Goal: Information Seeking & Learning: Check status

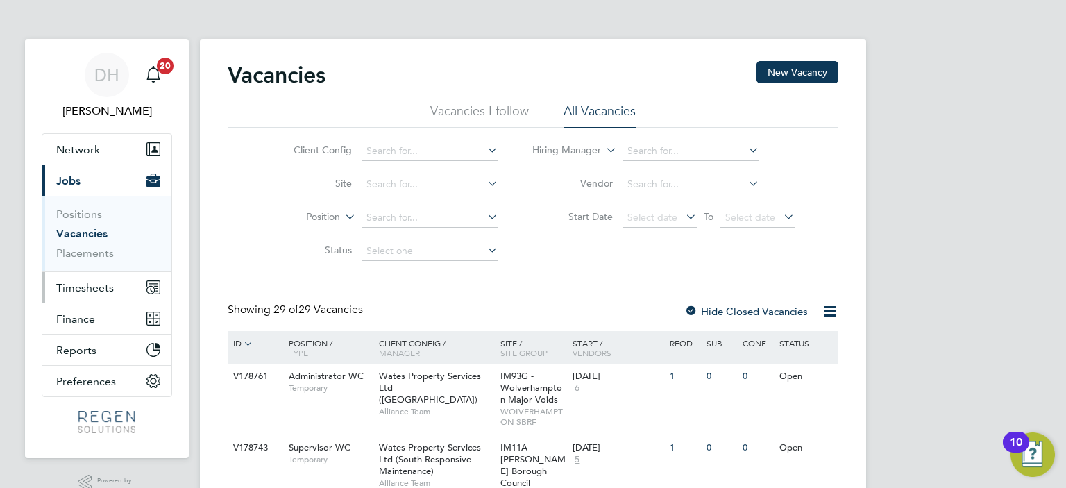
click at [83, 291] on span "Timesheets" at bounding box center [85, 287] width 58 height 13
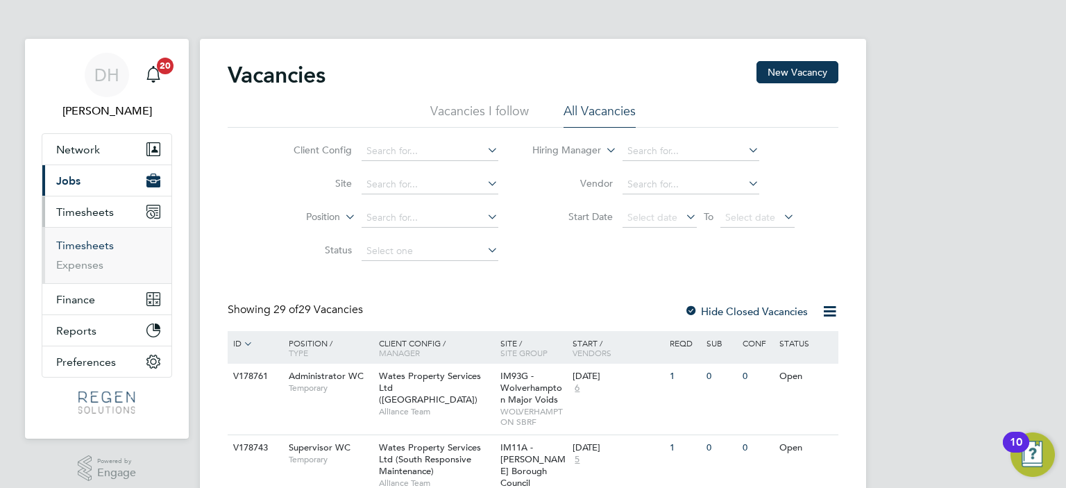
click at [100, 246] on link "Timesheets" at bounding box center [85, 245] width 58 height 13
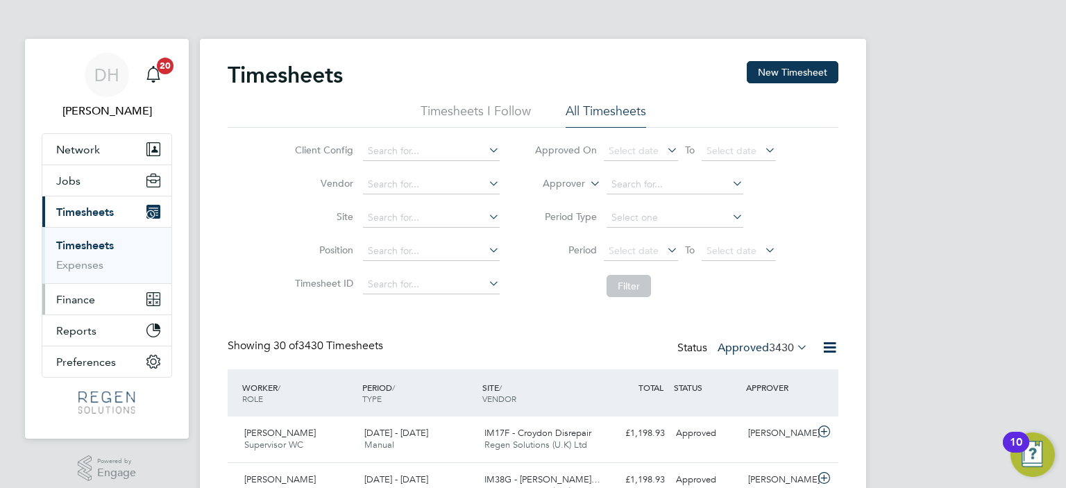
click at [88, 291] on button "Finance" at bounding box center [106, 299] width 129 height 31
click at [69, 284] on button "Finance" at bounding box center [106, 299] width 129 height 31
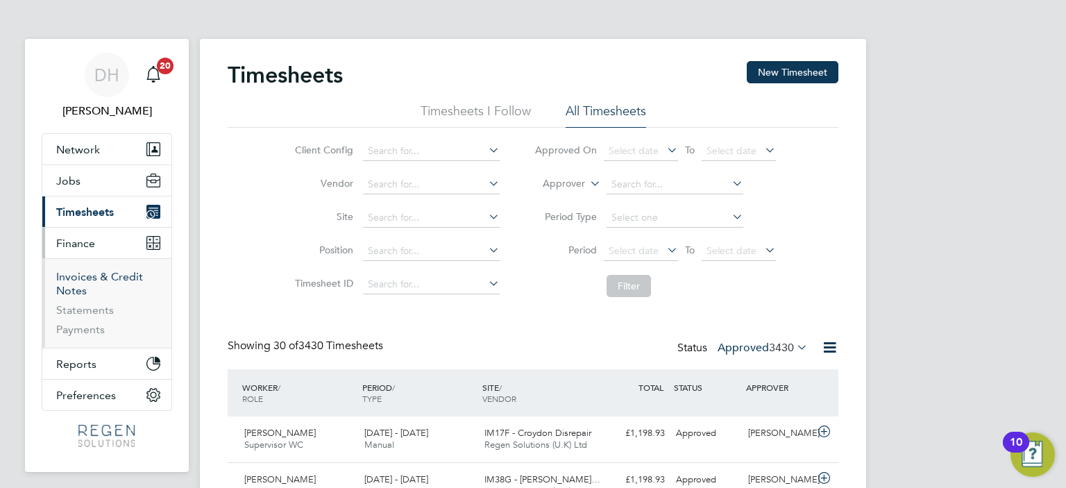
click at [86, 270] on link "Invoices & Credit Notes" at bounding box center [99, 283] width 87 height 27
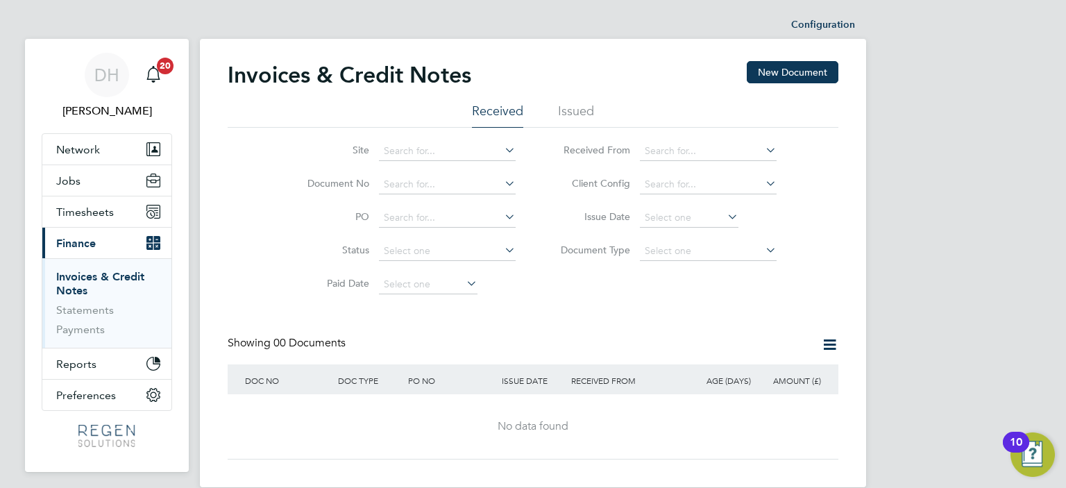
click at [569, 108] on li "Issued" at bounding box center [576, 115] width 36 height 25
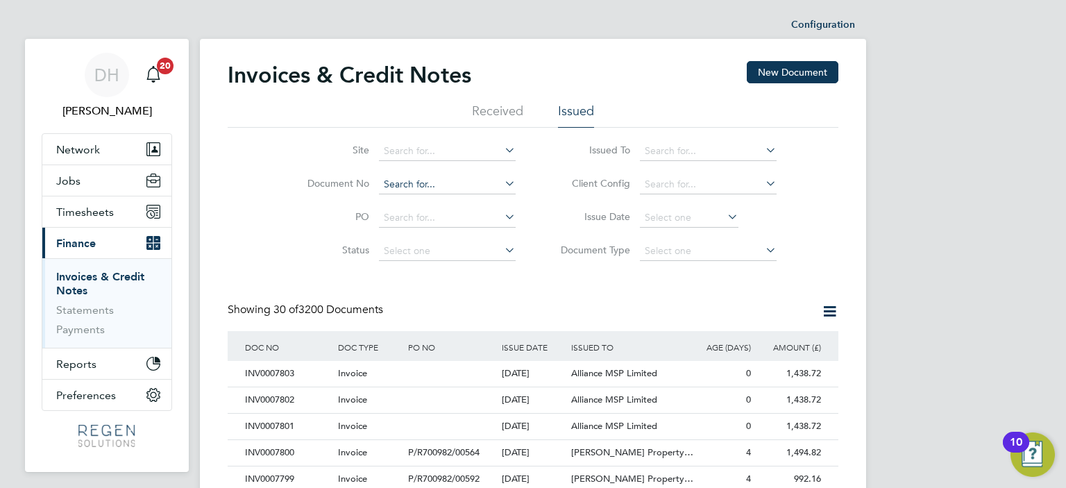
click at [436, 188] on input at bounding box center [447, 184] width 137 height 19
click at [436, 194] on li "INV000 7708" at bounding box center [447, 203] width 137 height 19
type input "INV0007708"
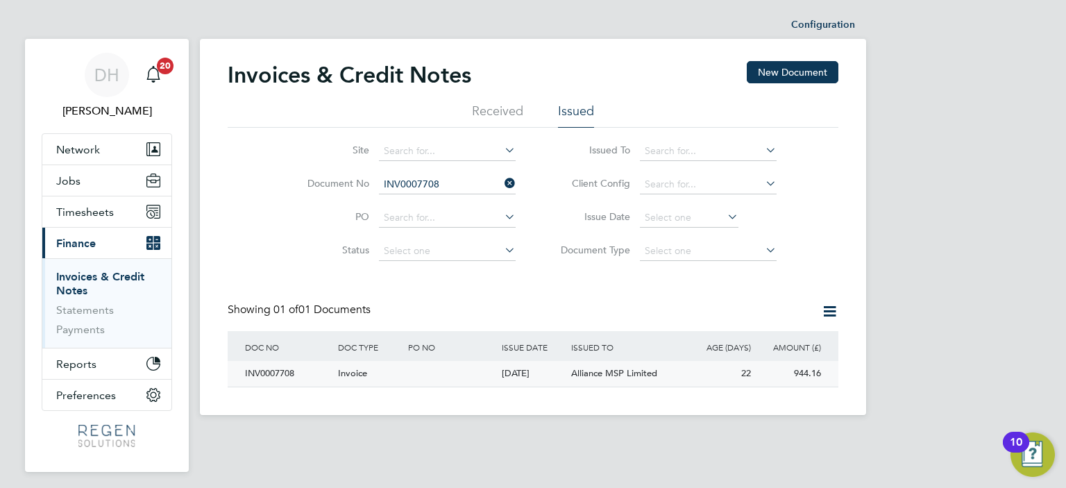
click at [444, 378] on div at bounding box center [451, 374] width 93 height 26
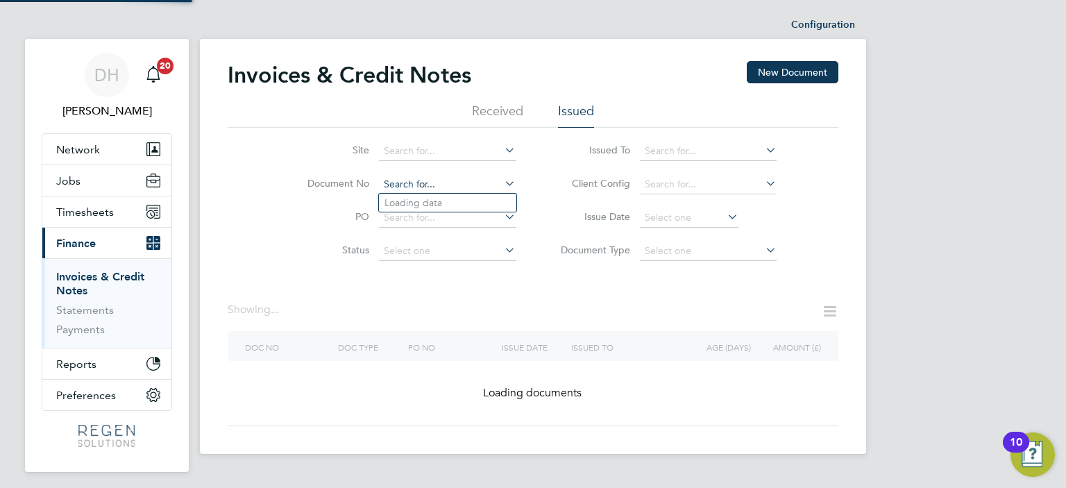
click at [439, 175] on input at bounding box center [447, 184] width 137 height 19
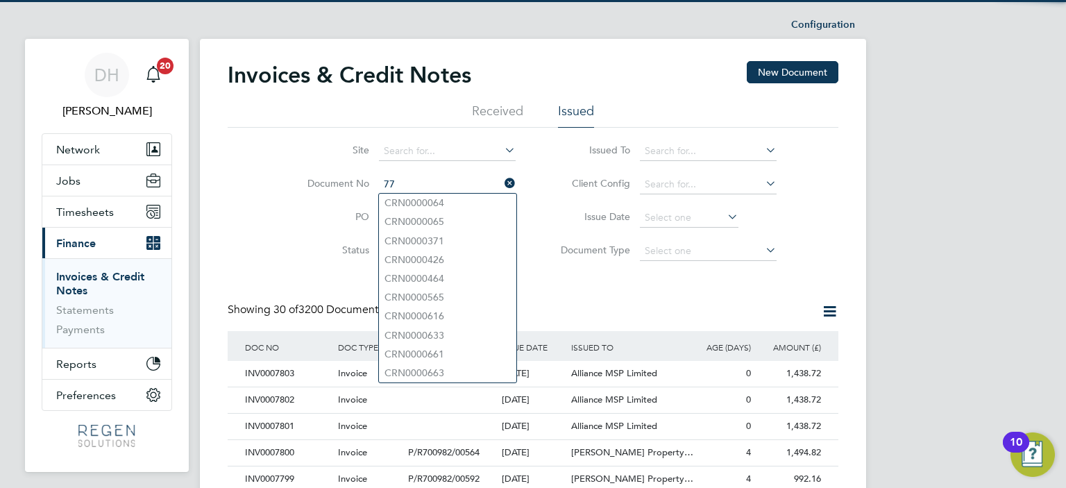
scroll to position [26, 94]
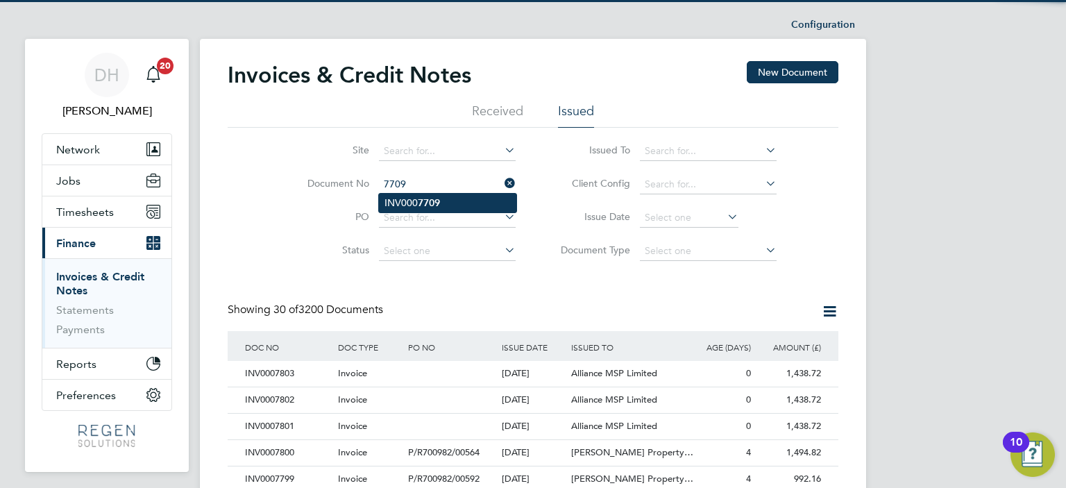
click at [441, 199] on li "INV000 7709" at bounding box center [447, 203] width 137 height 19
type input "INV0007709"
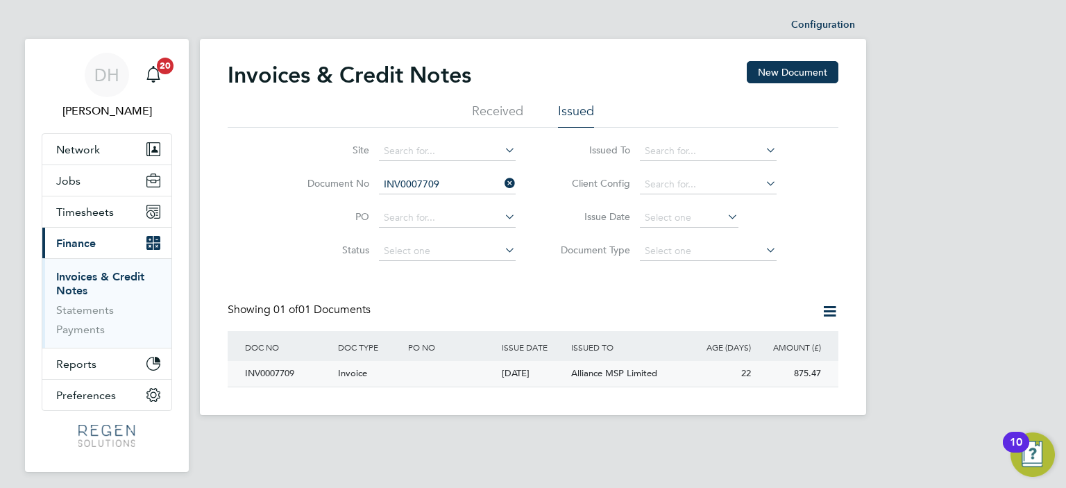
click at [419, 382] on div at bounding box center [451, 374] width 93 height 26
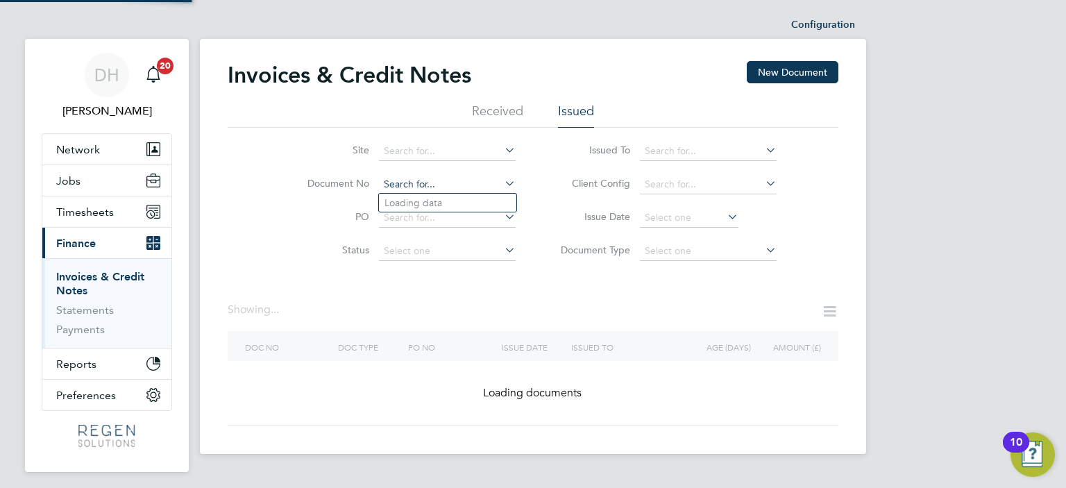
click at [449, 181] on input at bounding box center [447, 184] width 137 height 19
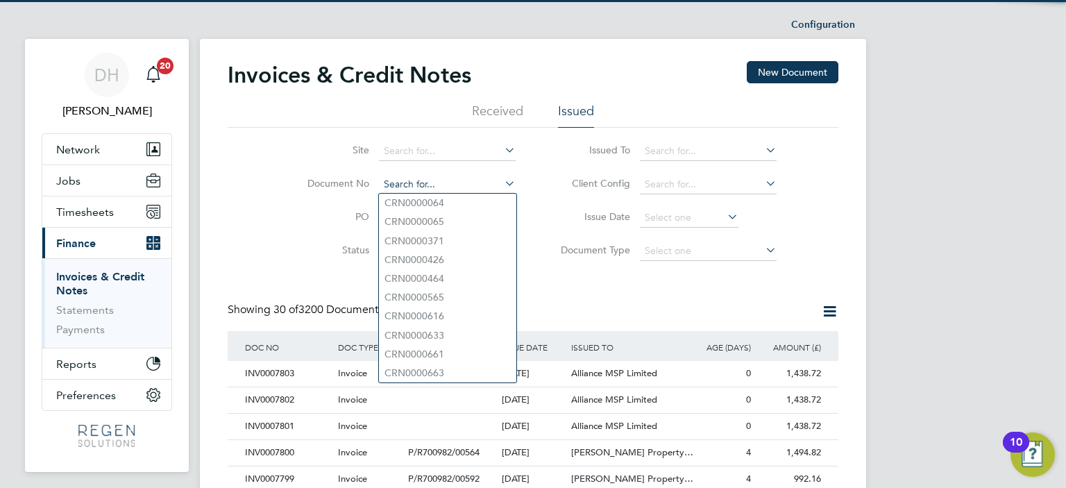
scroll to position [26, 94]
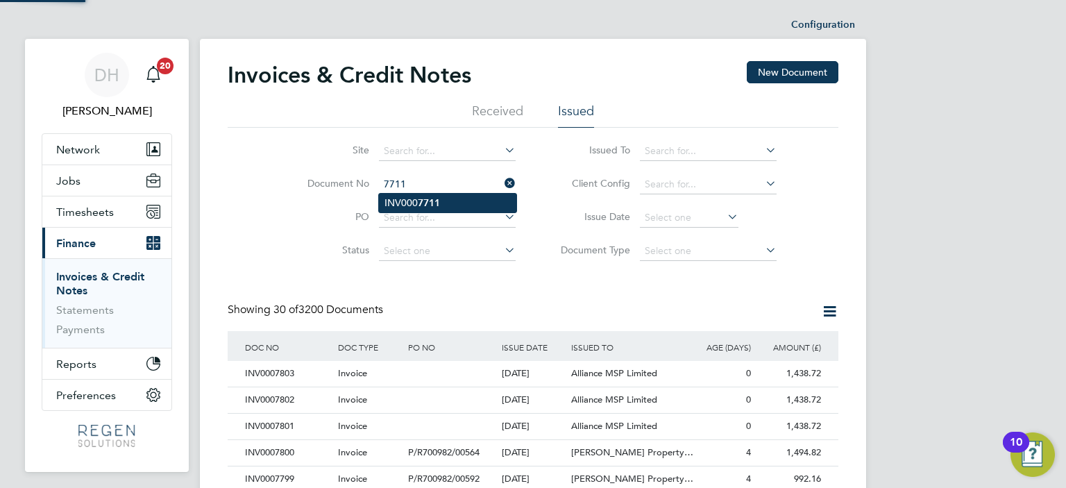
click at [441, 202] on li "INV000 7711" at bounding box center [447, 203] width 137 height 19
type input "INV0007711"
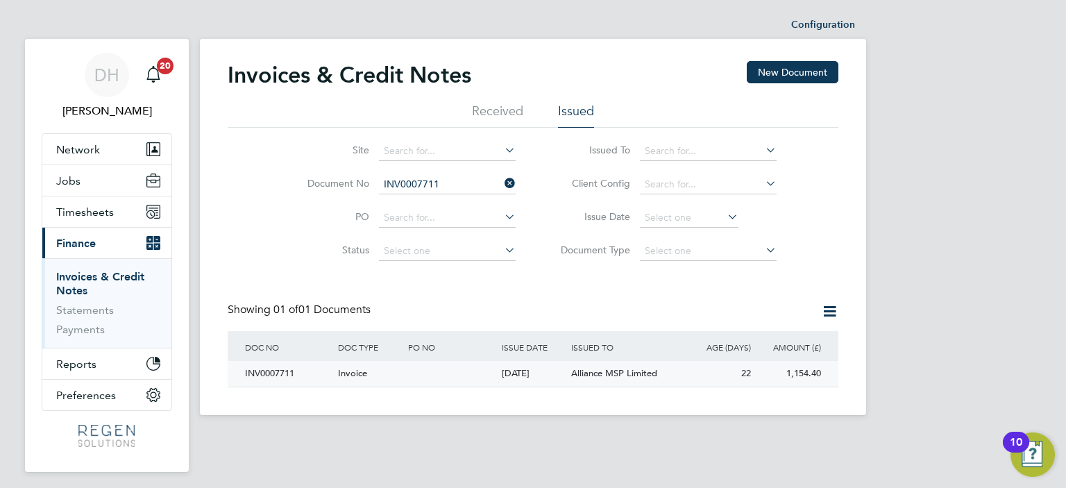
click at [429, 374] on div at bounding box center [451, 374] width 93 height 26
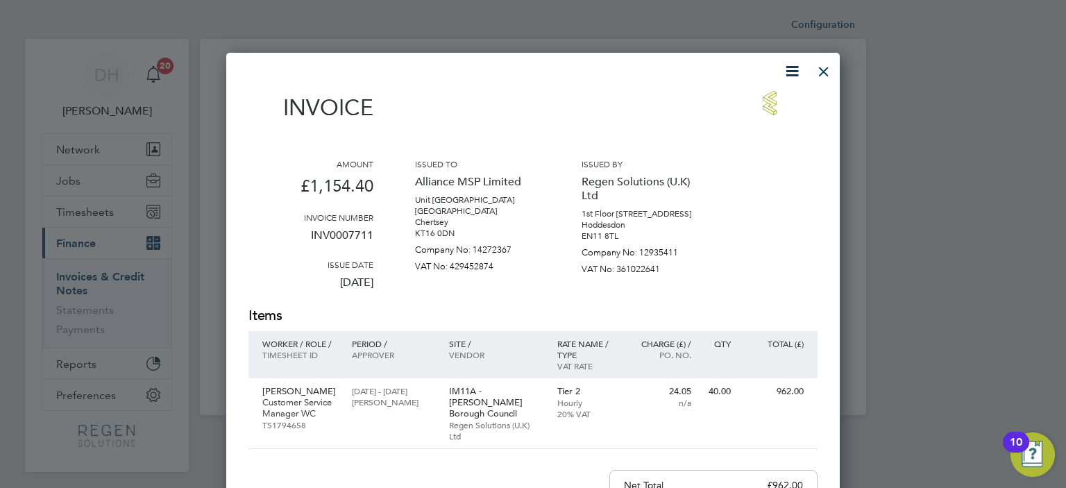
click at [821, 65] on div at bounding box center [823, 68] width 25 height 25
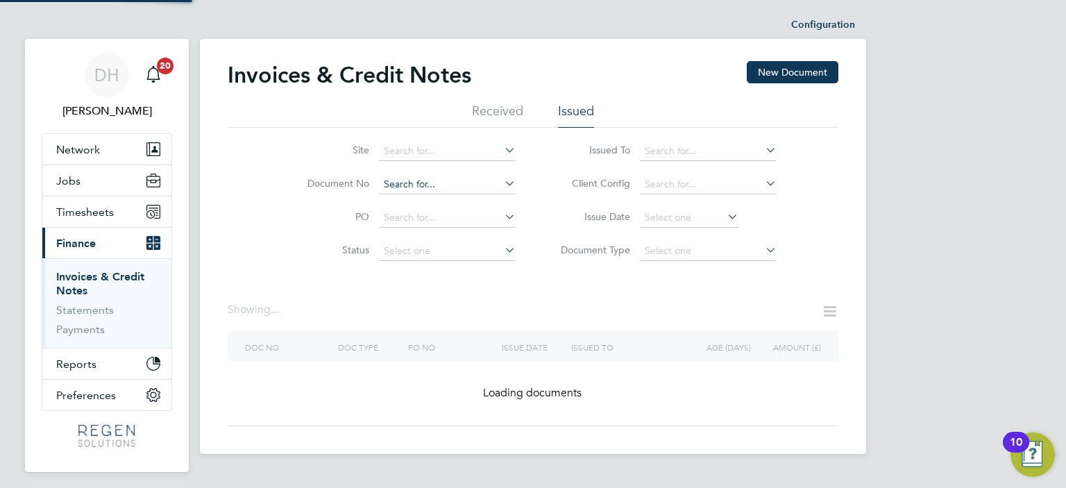
click at [448, 182] on input at bounding box center [447, 184] width 137 height 19
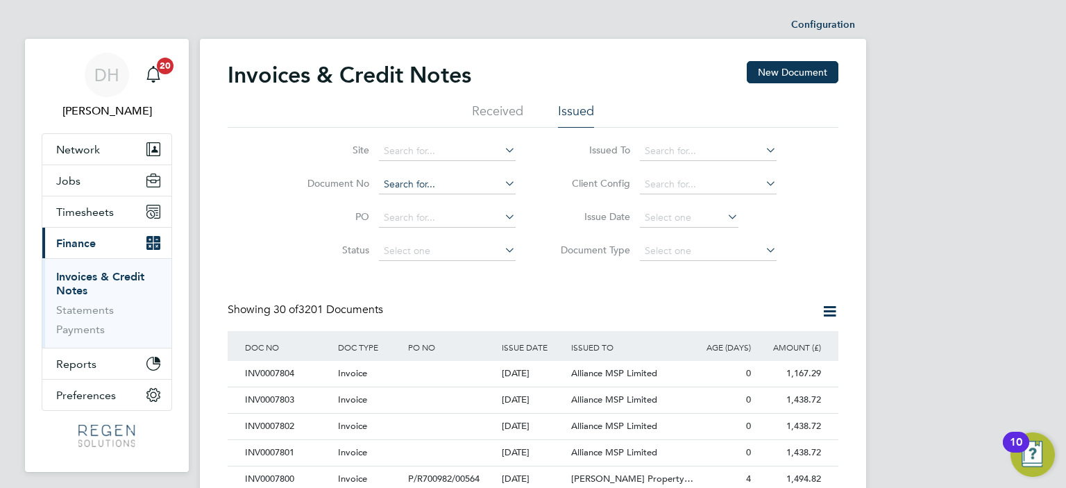
click at [401, 180] on input at bounding box center [447, 184] width 137 height 19
click at [446, 205] on li "INV000 7712" at bounding box center [447, 203] width 137 height 19
type input "INV0007712"
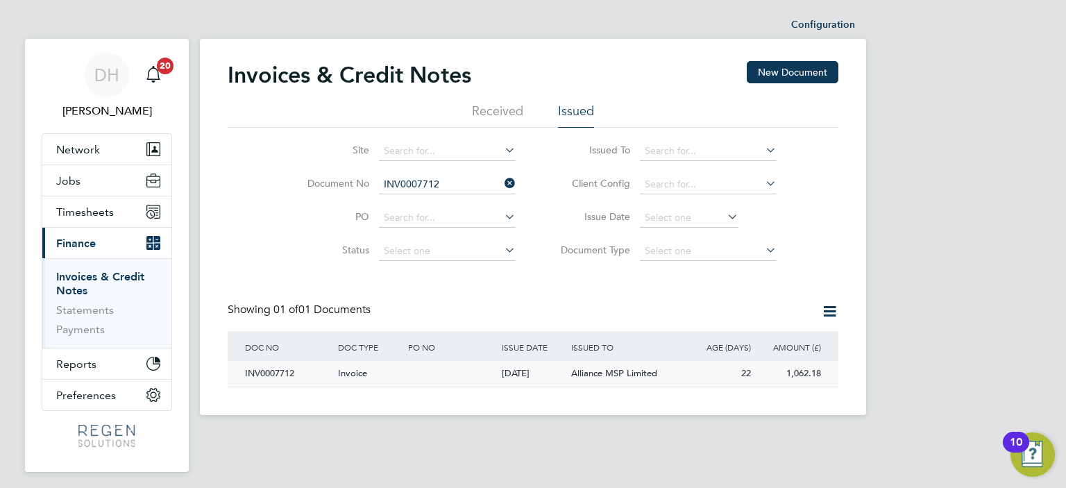
click at [561, 374] on div "[DATE]" at bounding box center [533, 374] width 70 height 26
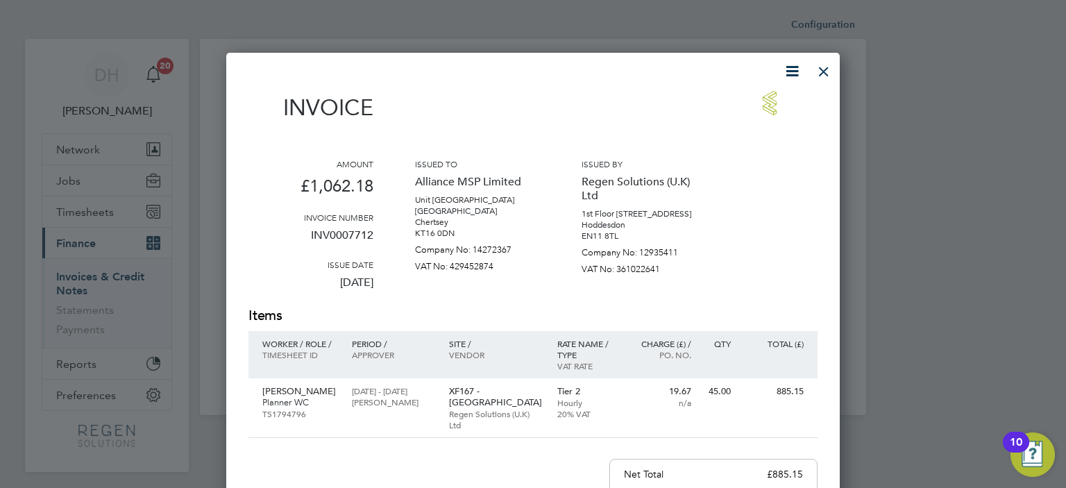
click at [818, 67] on div at bounding box center [823, 68] width 25 height 25
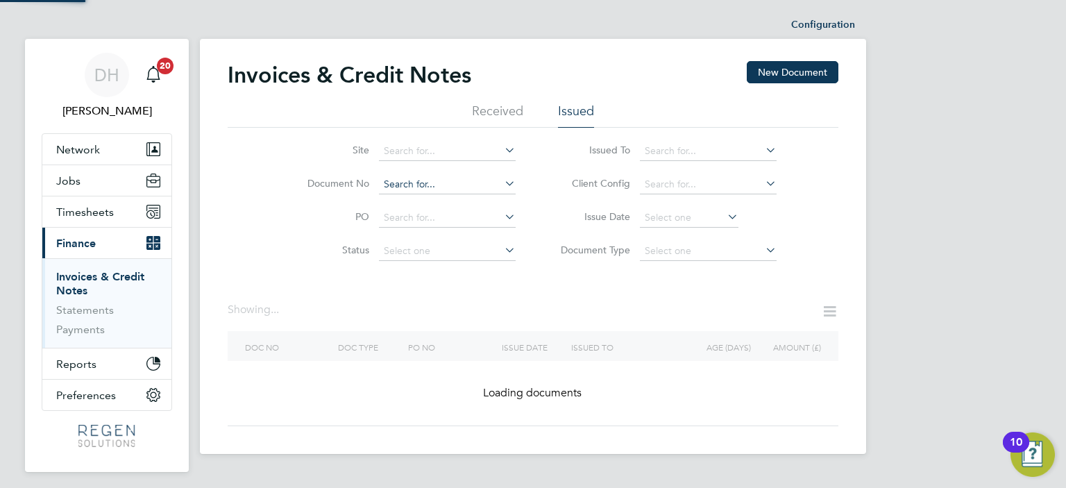
click at [477, 185] on input at bounding box center [447, 184] width 137 height 19
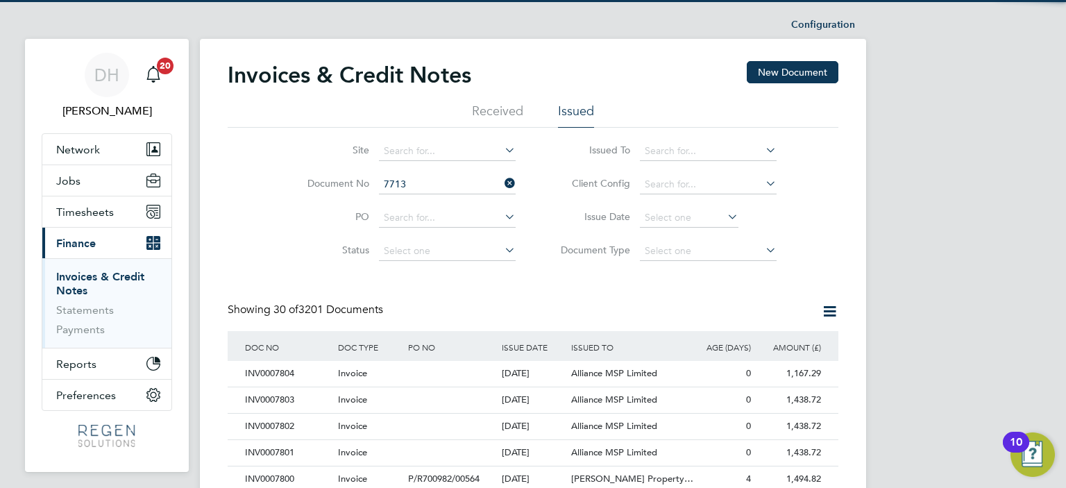
click at [418, 199] on b "7713" at bounding box center [429, 203] width 22 height 12
type input "INV0007713"
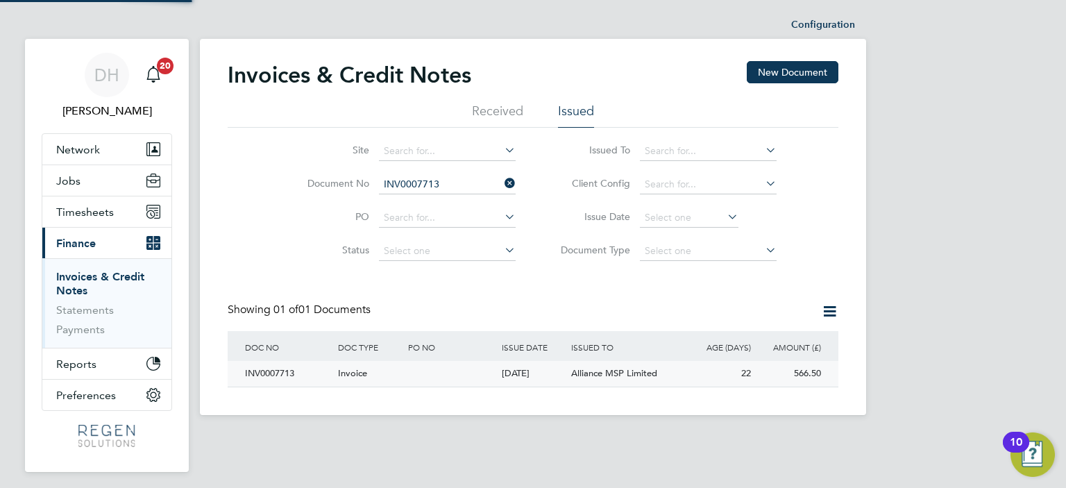
click at [423, 373] on div at bounding box center [451, 374] width 93 height 26
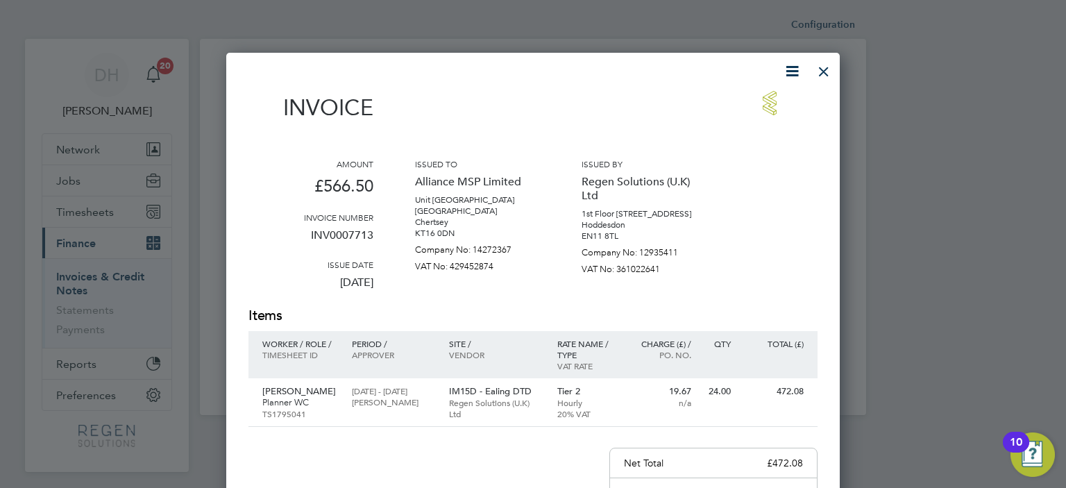
drag, startPoint x: 820, startPoint y: 70, endPoint x: 798, endPoint y: 83, distance: 24.9
click at [820, 70] on div at bounding box center [823, 68] width 25 height 25
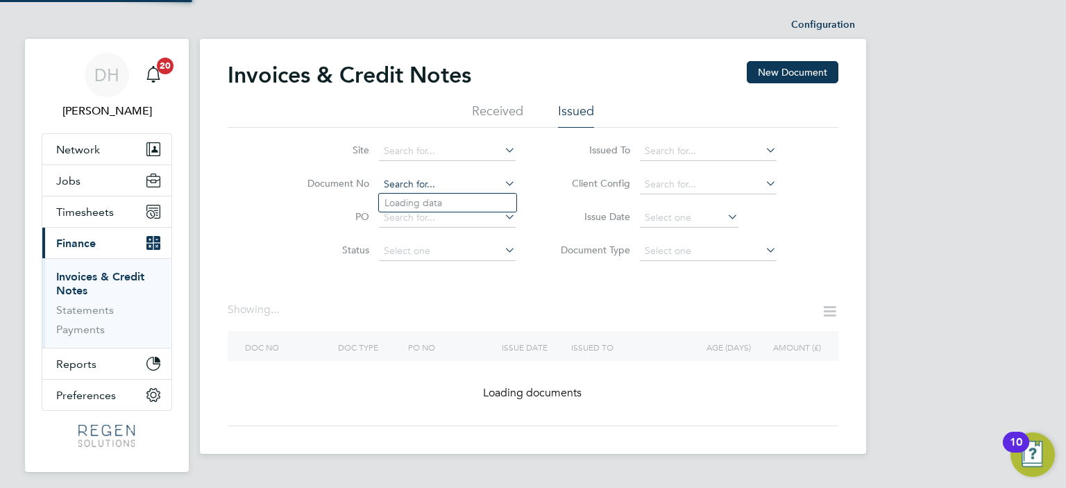
click at [467, 183] on input at bounding box center [447, 184] width 137 height 19
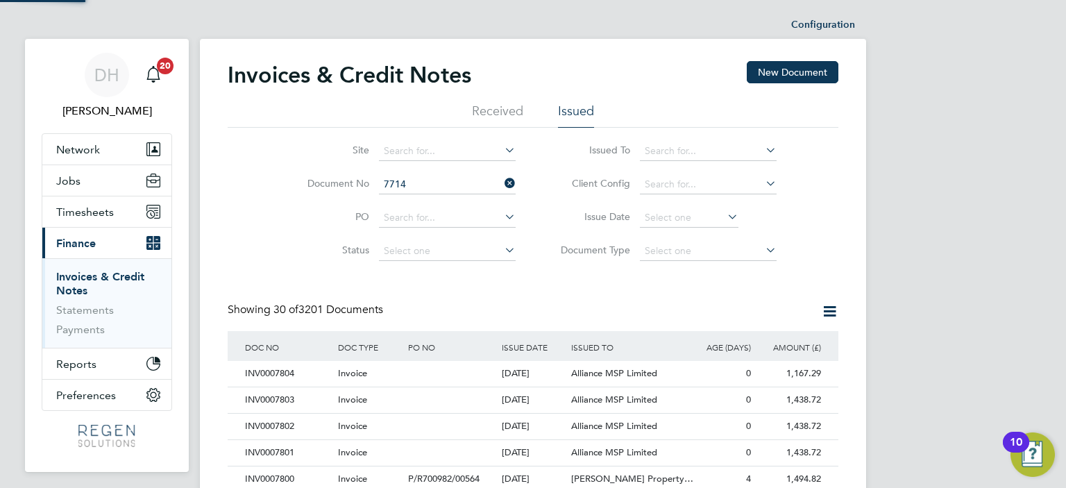
click at [436, 202] on b "7714" at bounding box center [429, 203] width 22 height 12
type input "INV0007714"
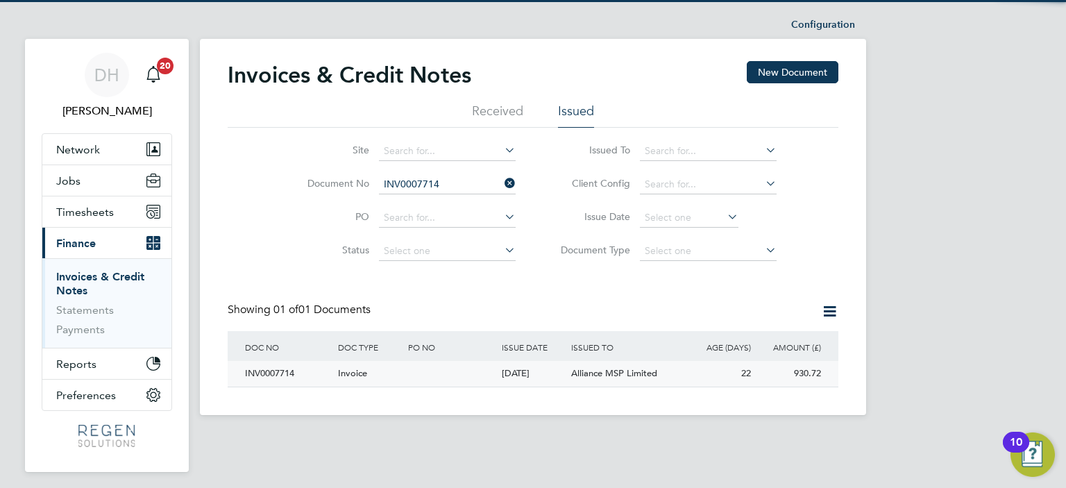
click at [350, 375] on span "Invoice" at bounding box center [352, 373] width 29 height 12
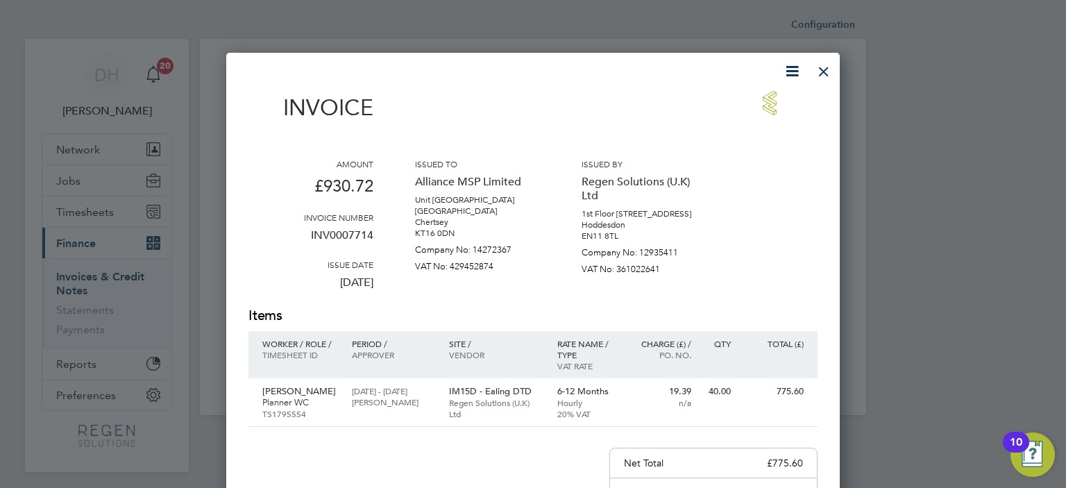
click at [830, 69] on div at bounding box center [823, 68] width 25 height 25
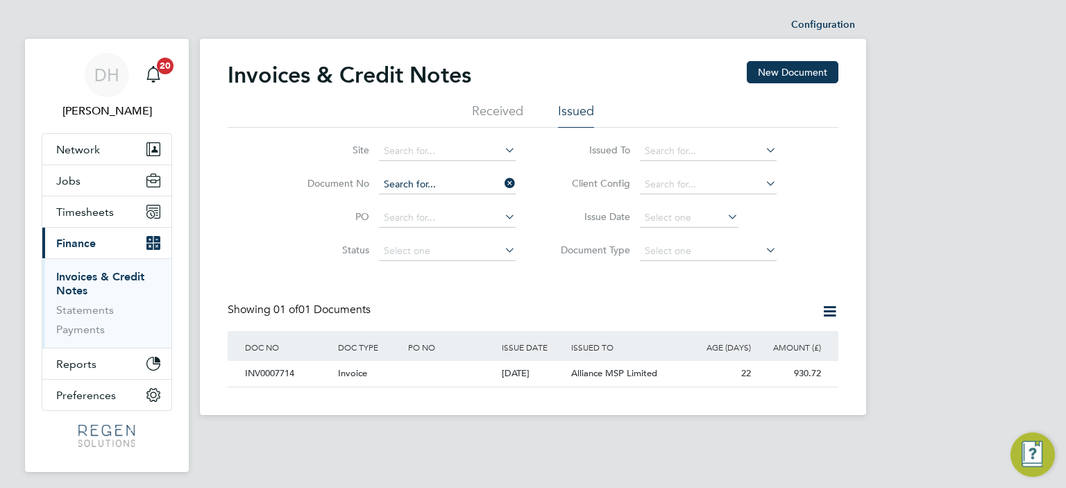
click at [457, 187] on input at bounding box center [447, 184] width 137 height 19
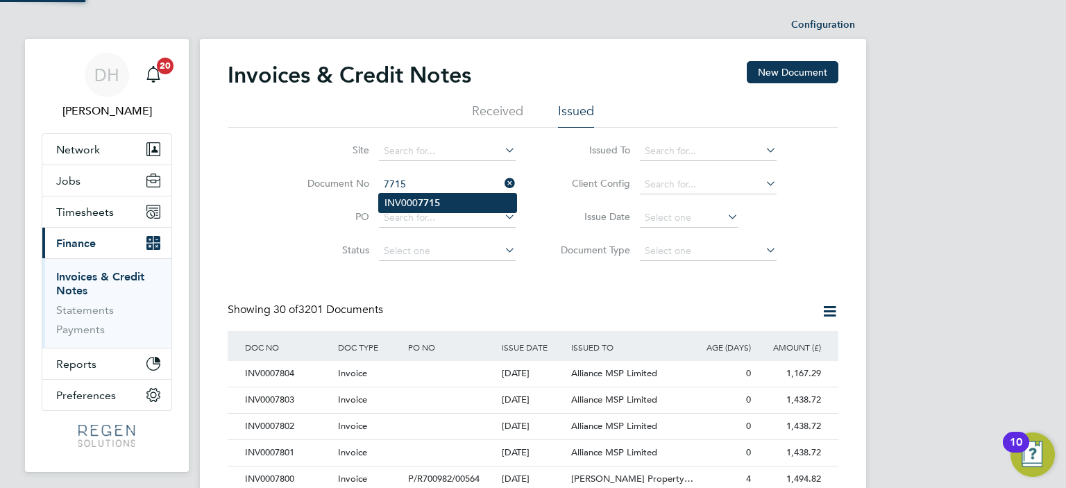
click at [450, 205] on li "INV000 7715" at bounding box center [447, 203] width 137 height 19
type input "INV0007715"
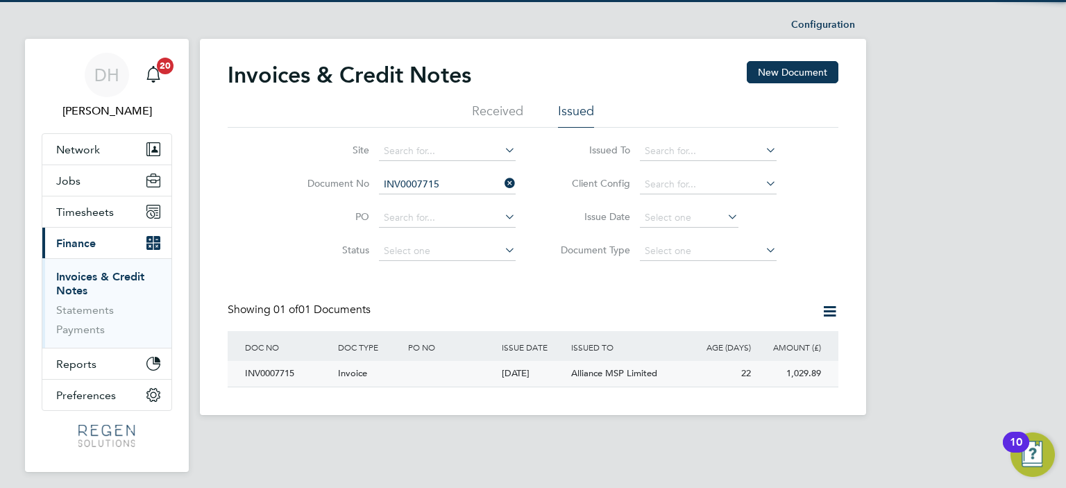
click at [430, 377] on div at bounding box center [451, 374] width 93 height 26
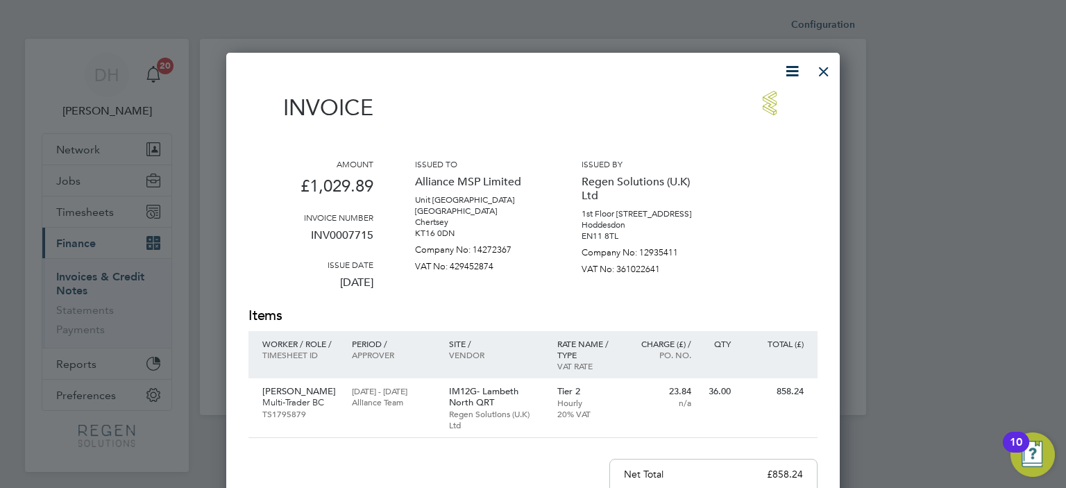
click at [825, 71] on div at bounding box center [823, 68] width 25 height 25
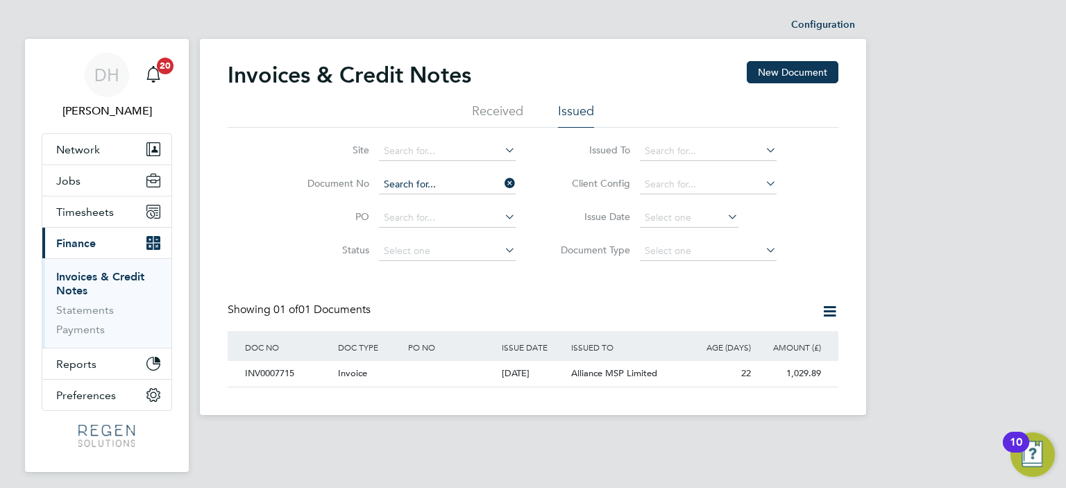
click at [457, 186] on input at bounding box center [447, 184] width 137 height 19
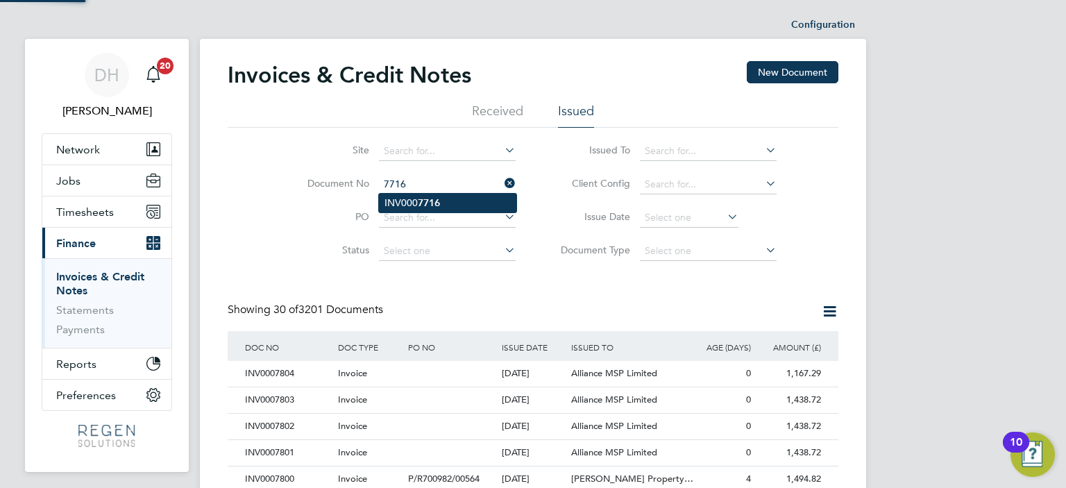
click at [445, 207] on li "INV000 7716" at bounding box center [447, 203] width 137 height 19
type input "INV0007716"
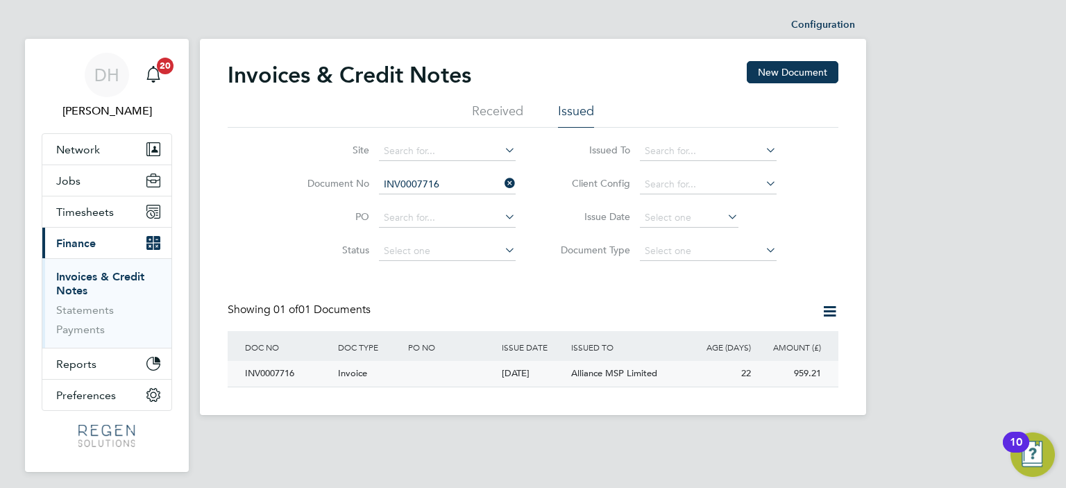
click at [457, 372] on div at bounding box center [451, 374] width 93 height 26
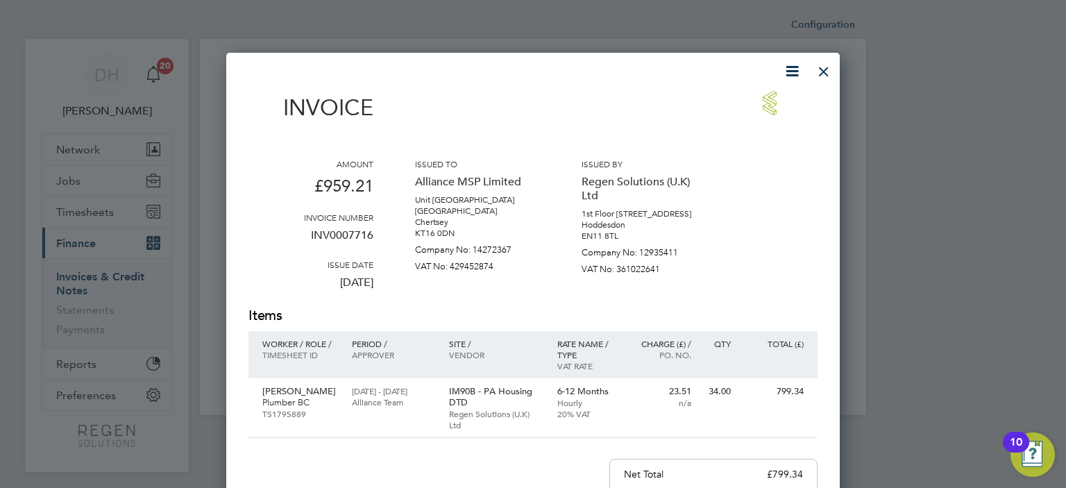
click at [827, 69] on div at bounding box center [823, 68] width 25 height 25
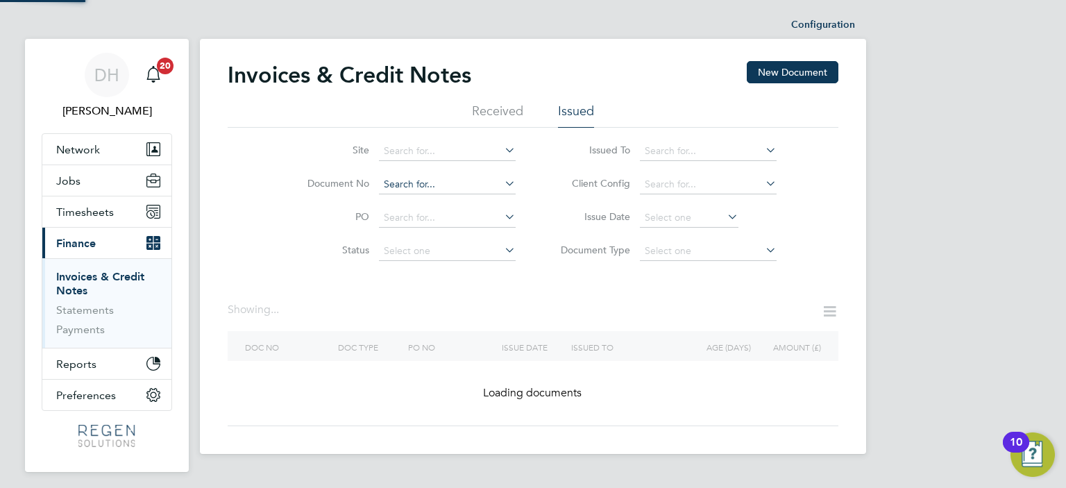
click at [450, 183] on input at bounding box center [447, 184] width 137 height 19
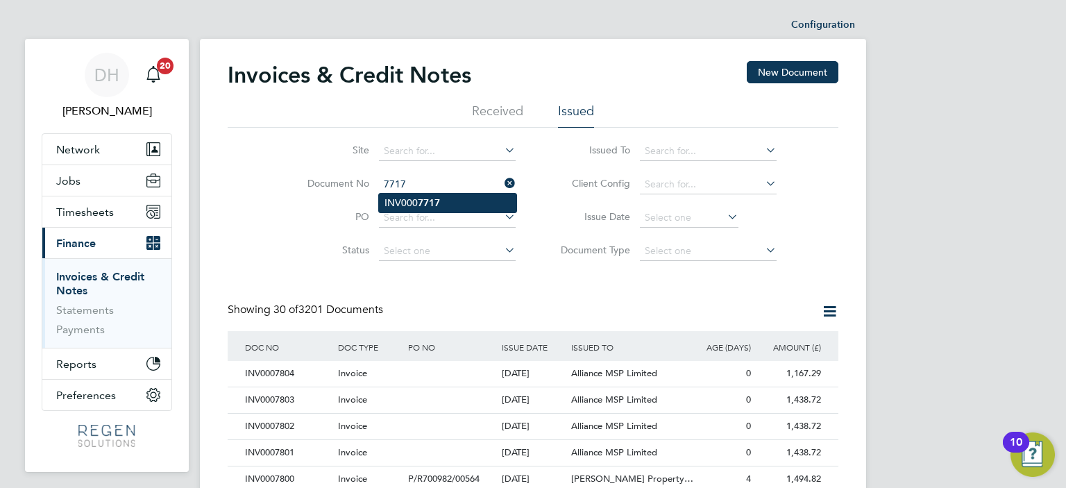
click at [444, 201] on li "INV000 7717" at bounding box center [447, 203] width 137 height 19
type input "INV0007717"
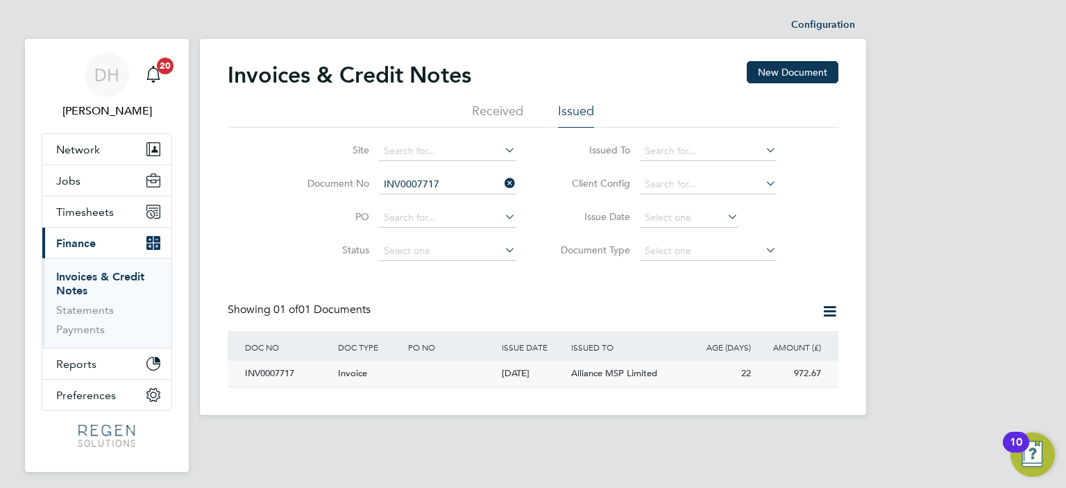
click at [489, 378] on div at bounding box center [451, 374] width 93 height 26
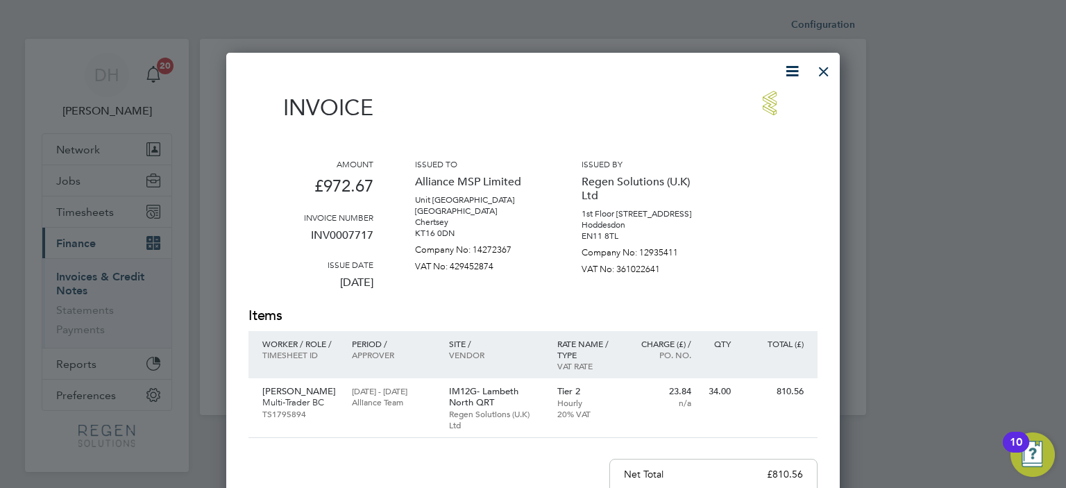
click at [830, 74] on div at bounding box center [823, 68] width 25 height 25
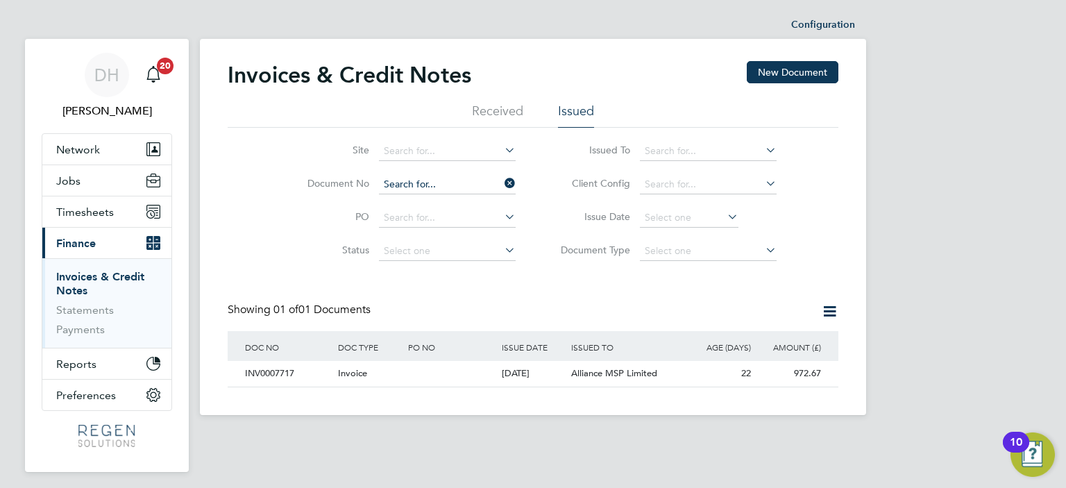
click at [450, 177] on input at bounding box center [447, 184] width 137 height 19
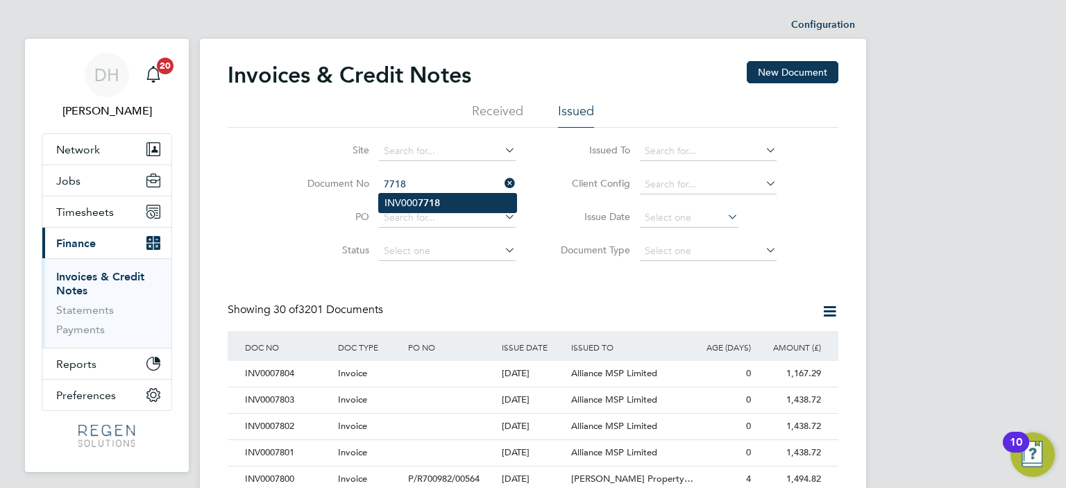
click at [447, 208] on li "INV000 7718" at bounding box center [447, 203] width 137 height 19
type input "INV0007718"
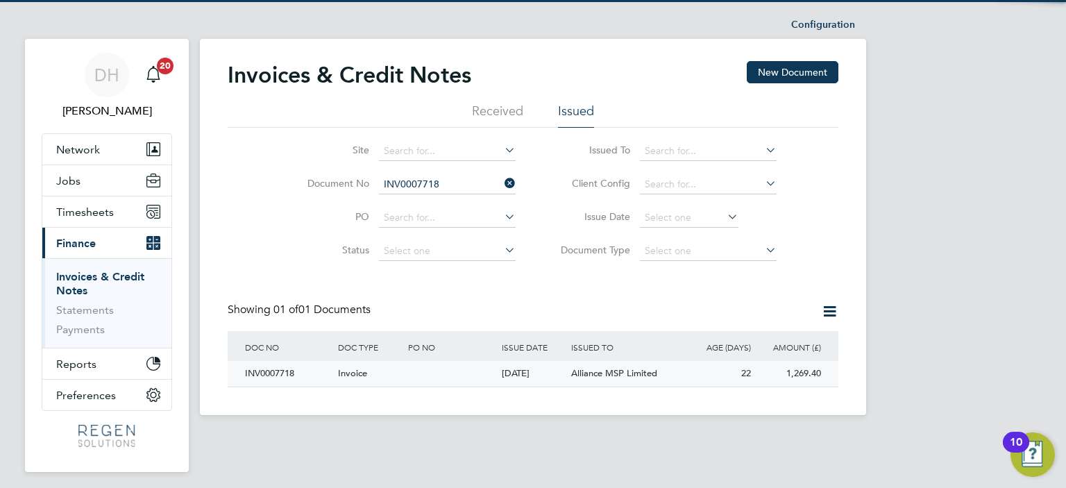
click at [448, 370] on div at bounding box center [451, 374] width 93 height 26
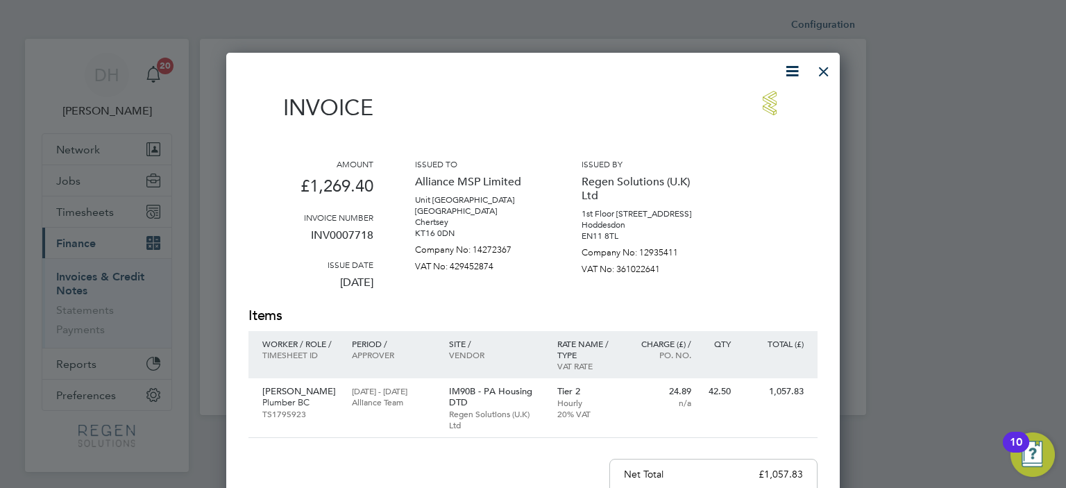
click at [822, 69] on div at bounding box center [823, 68] width 25 height 25
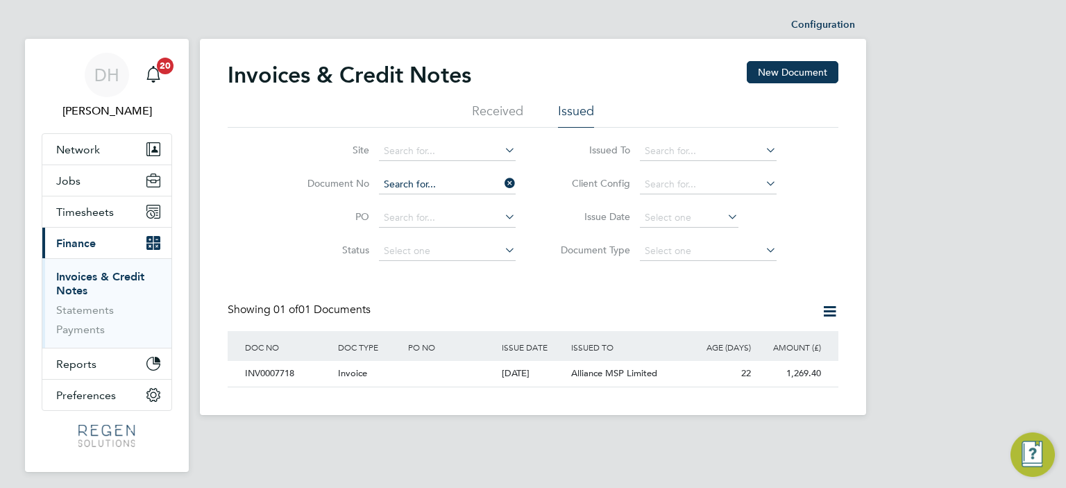
click at [439, 185] on input at bounding box center [447, 184] width 137 height 19
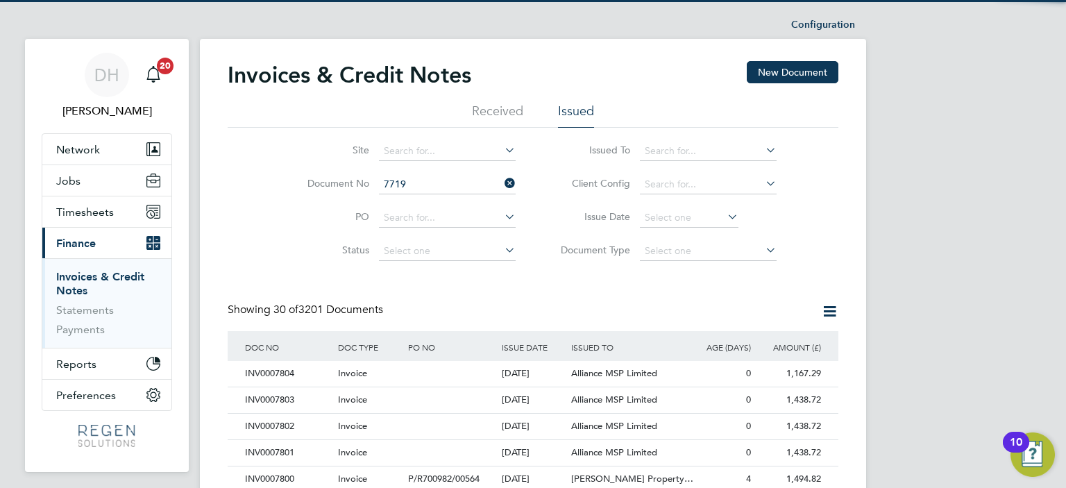
click at [432, 203] on b "7719" at bounding box center [429, 203] width 22 height 12
type input "INV0007719"
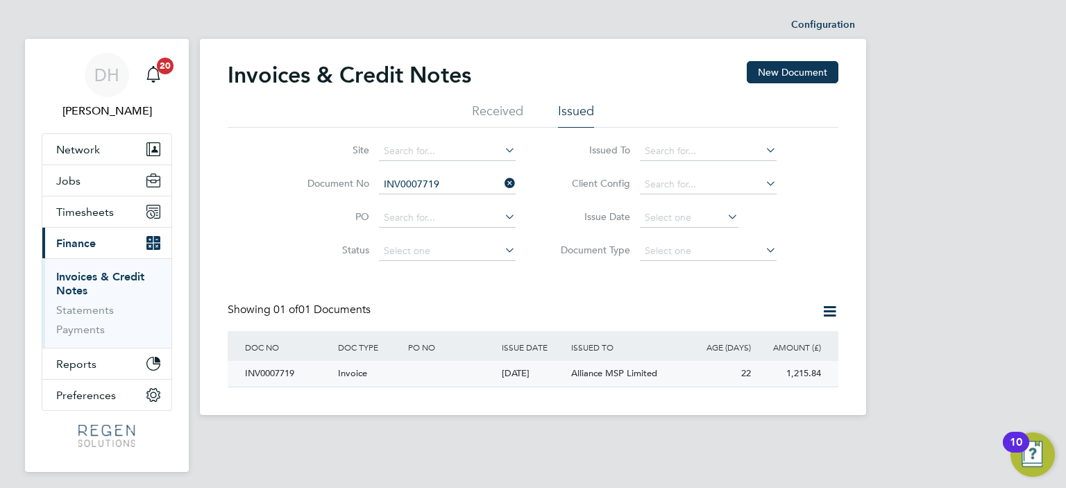
click at [396, 374] on div "Invoice" at bounding box center [370, 374] width 70 height 26
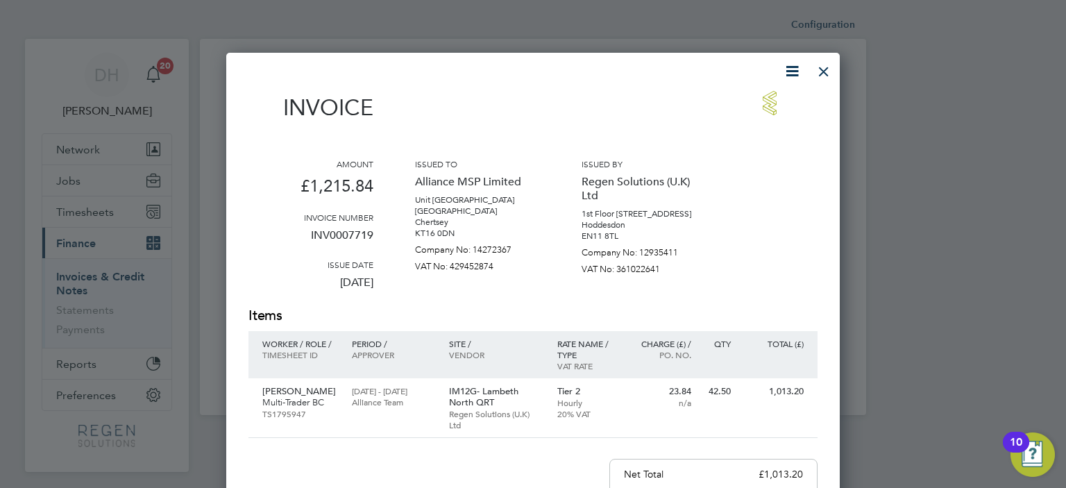
click at [822, 69] on div at bounding box center [823, 68] width 25 height 25
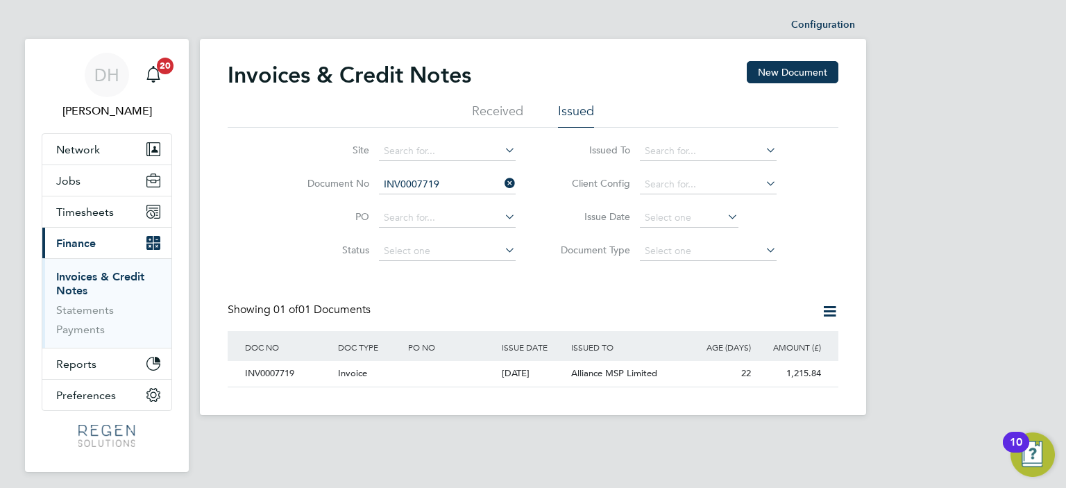
click at [464, 188] on input "INV0007719" at bounding box center [447, 184] width 137 height 19
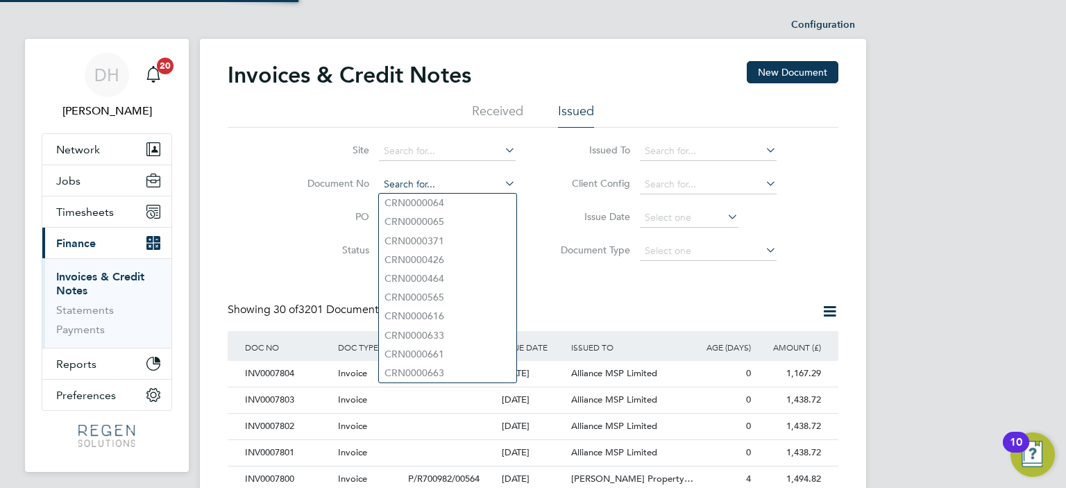
scroll to position [26, 94]
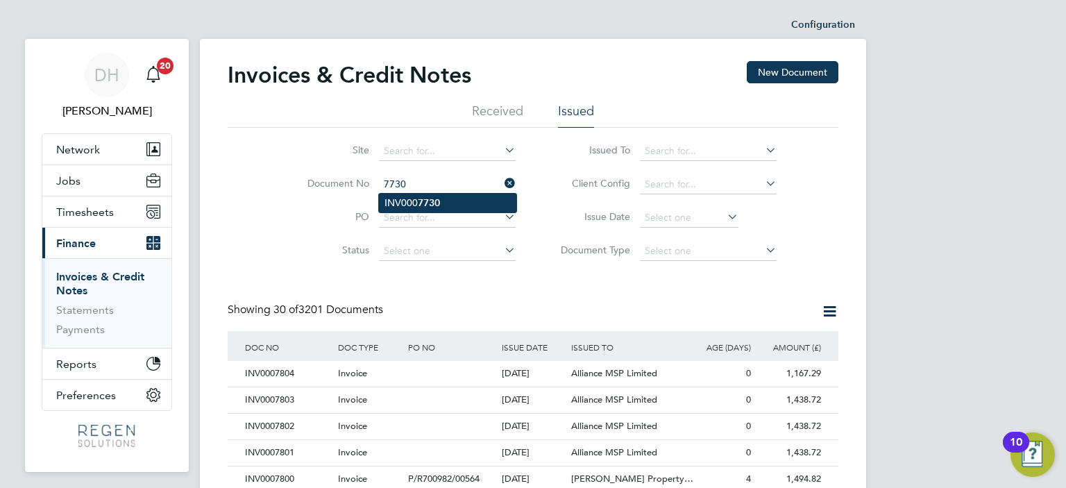
click at [466, 205] on li "INV000 7730" at bounding box center [447, 203] width 137 height 19
type input "INV0007730"
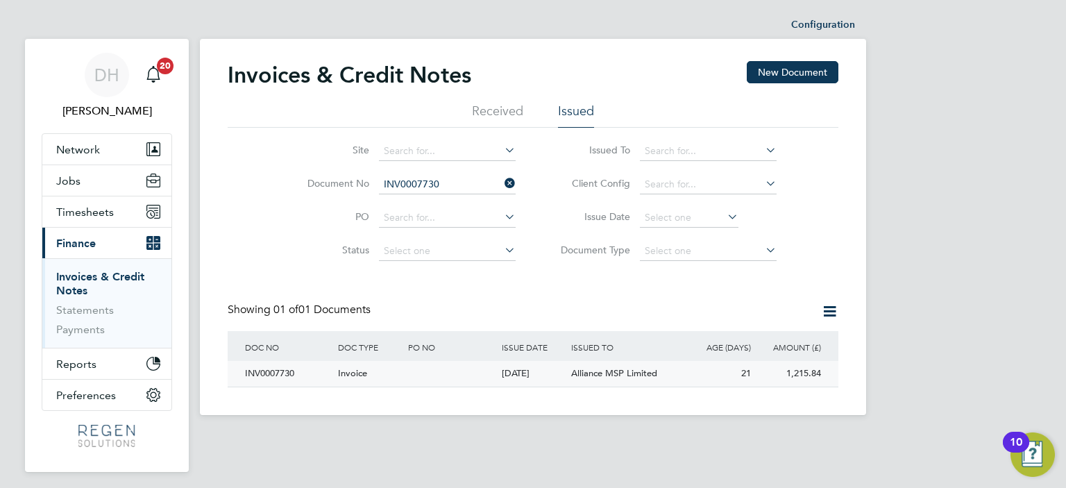
click at [509, 373] on div "[DATE]" at bounding box center [533, 374] width 70 height 26
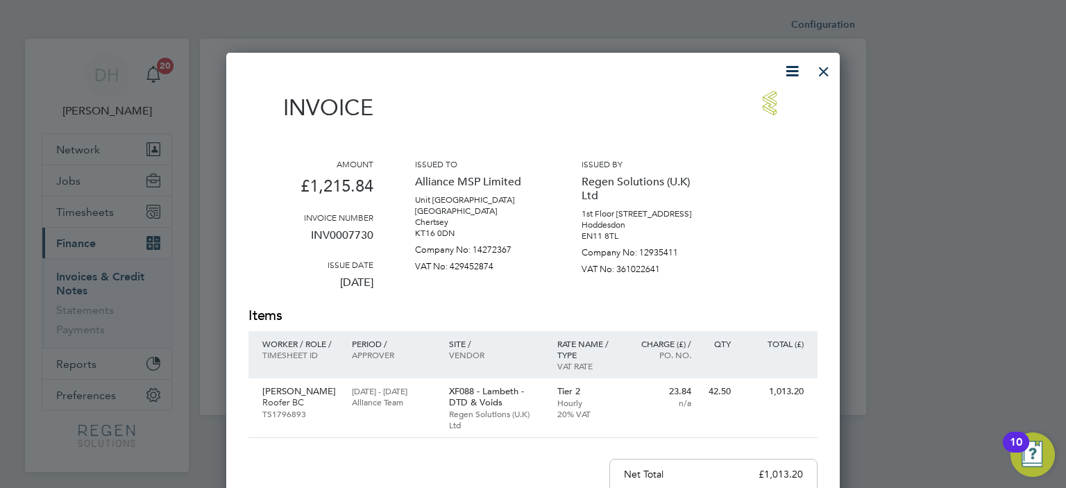
click at [823, 67] on div at bounding box center [823, 68] width 25 height 25
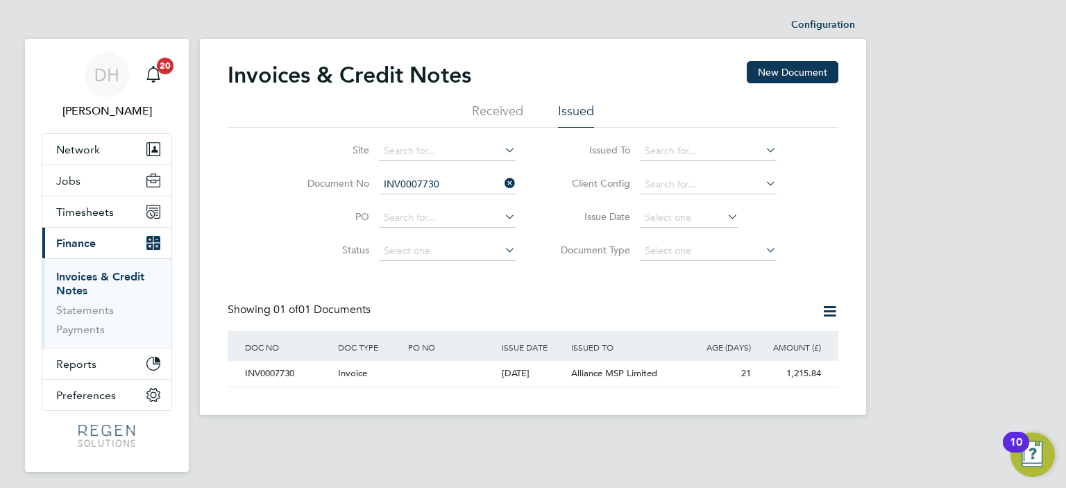
click at [436, 184] on input "INV0007730" at bounding box center [447, 184] width 137 height 19
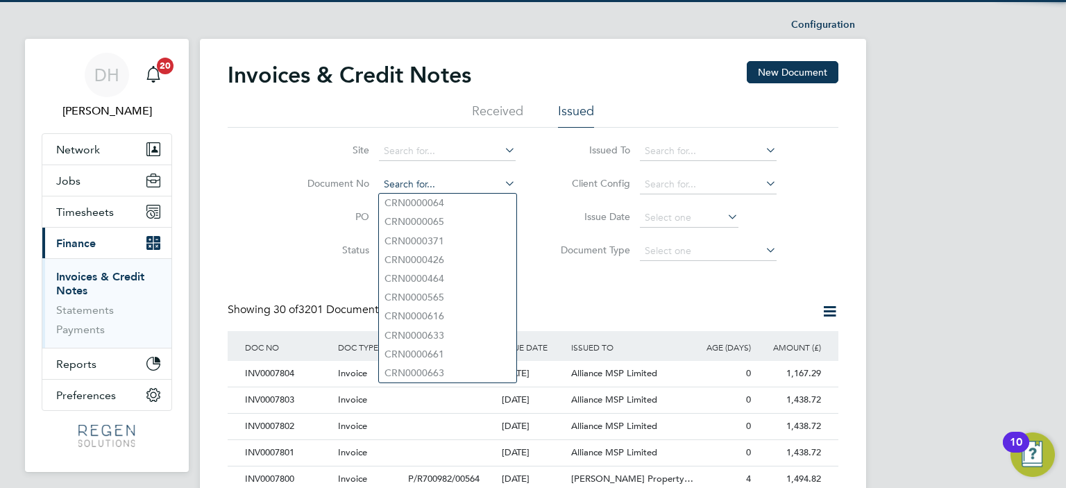
scroll to position [26, 94]
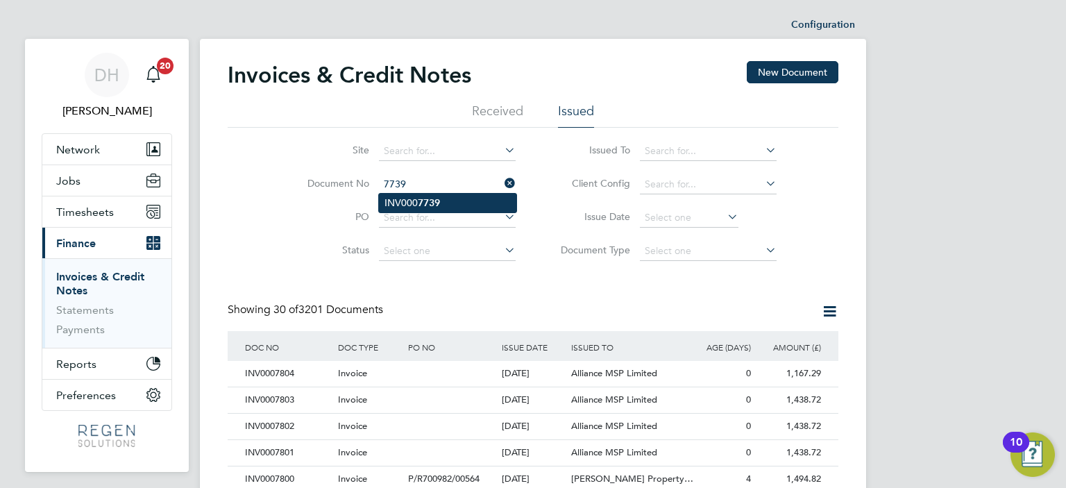
click at [405, 200] on li "INV000 7739" at bounding box center [447, 203] width 137 height 19
type input "INV0007739"
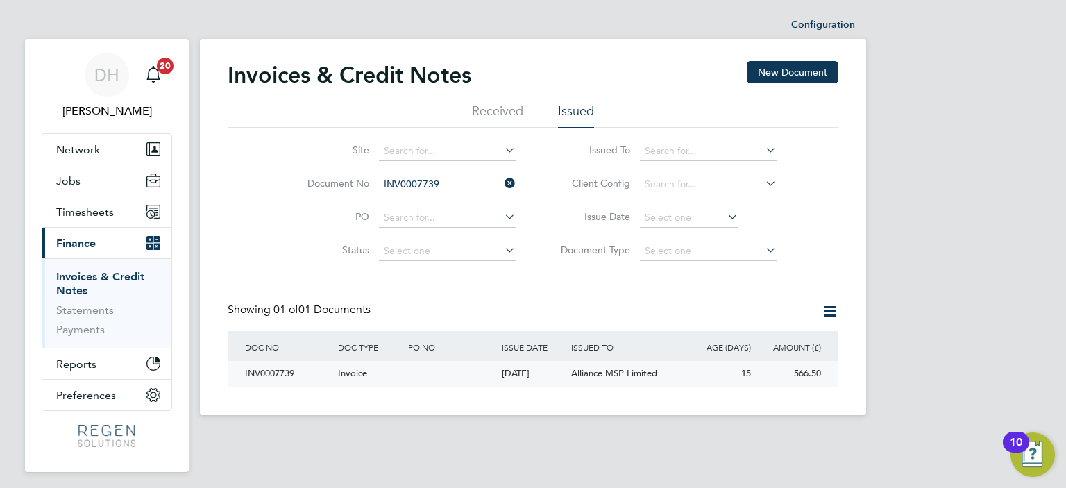
click at [408, 381] on div at bounding box center [451, 374] width 93 height 26
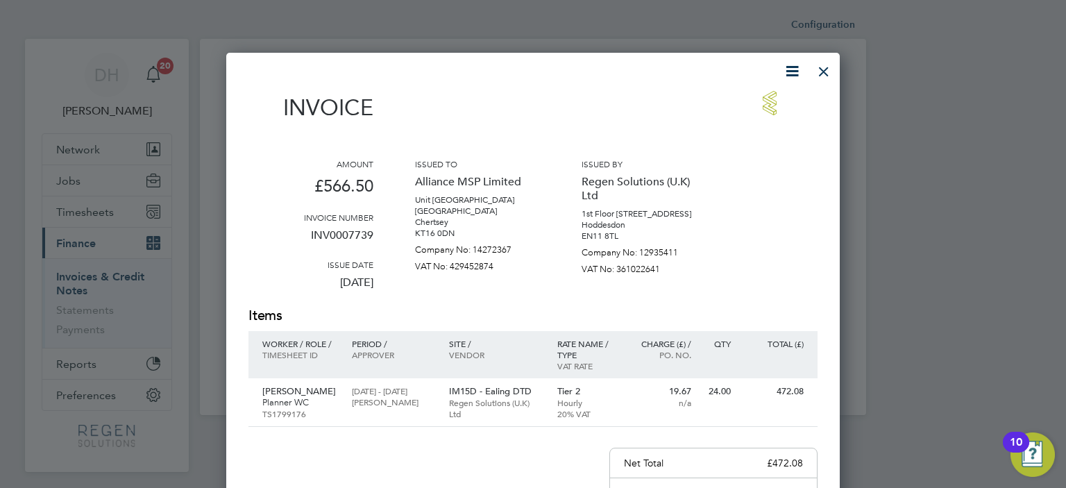
click at [820, 69] on div at bounding box center [823, 68] width 25 height 25
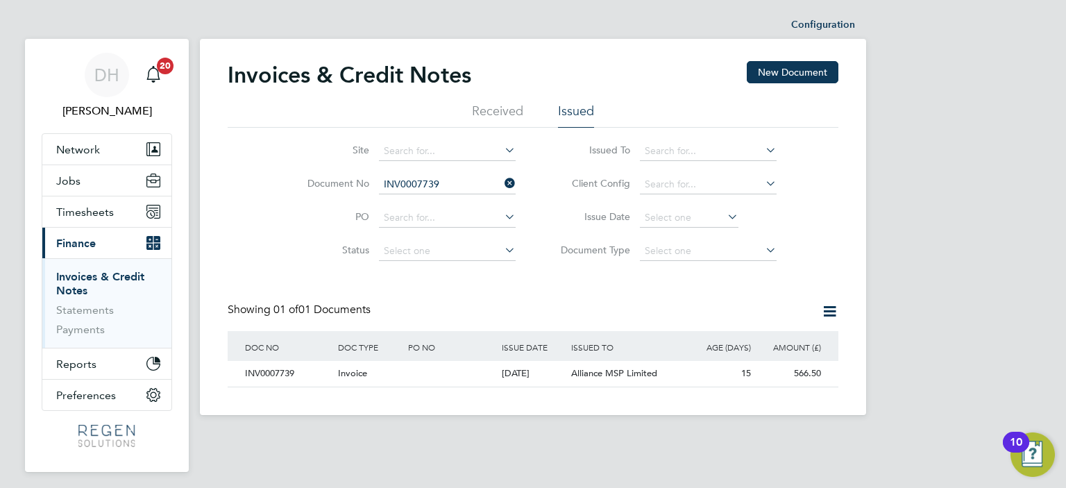
click at [455, 195] on li "Document No INV0007739" at bounding box center [402, 184] width 261 height 33
click at [455, 183] on input at bounding box center [447, 184] width 137 height 19
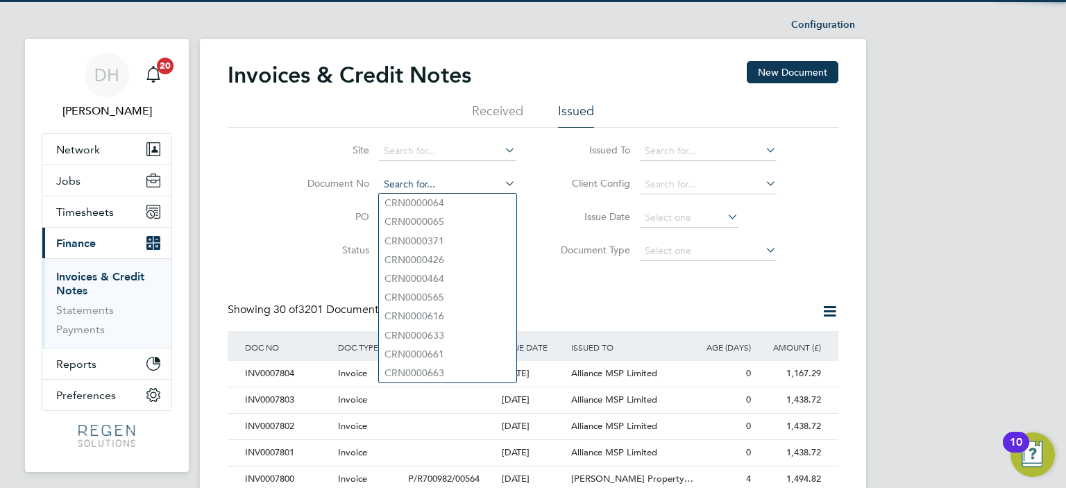
scroll to position [26, 94]
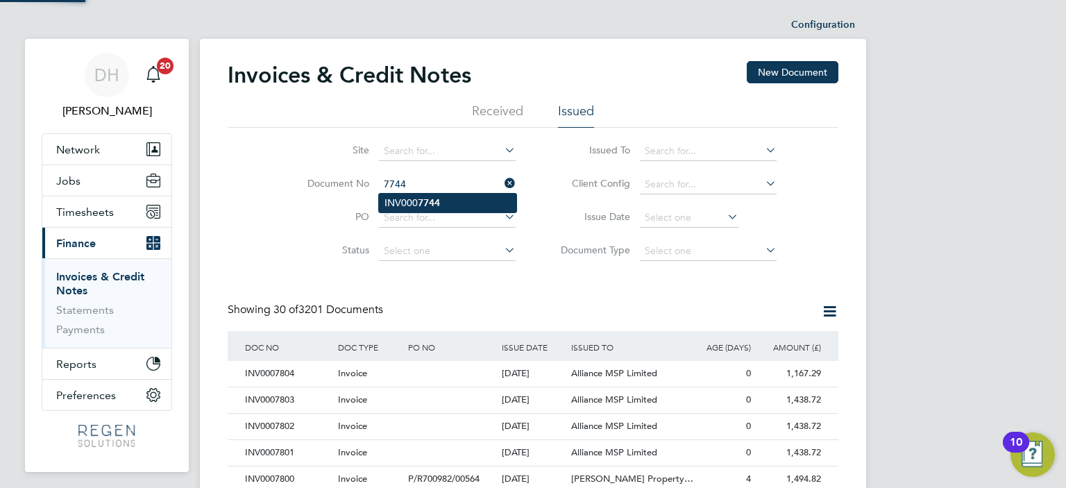
click at [421, 204] on b "7744" at bounding box center [429, 203] width 22 height 12
type input "INV0007744"
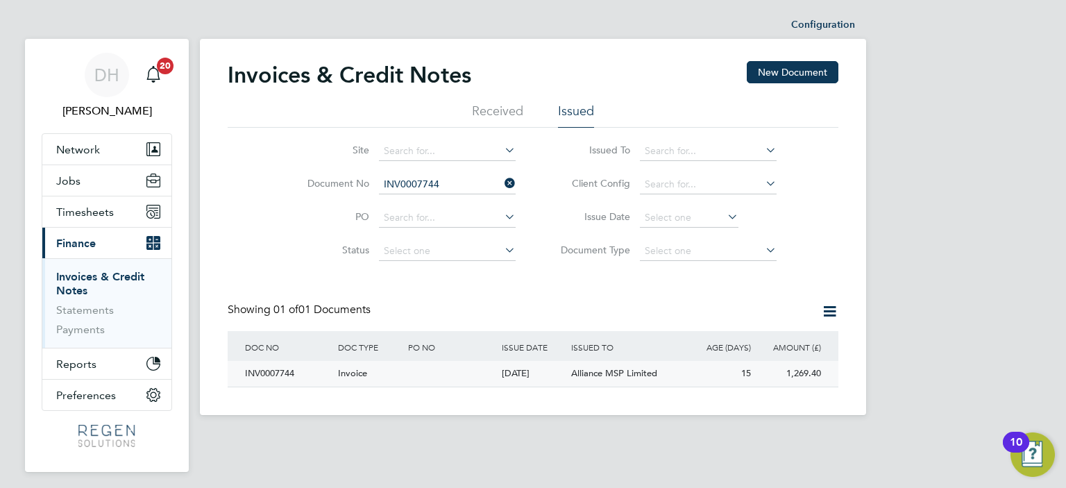
click at [447, 370] on div at bounding box center [451, 374] width 93 height 26
